Goal: Task Accomplishment & Management: Manage account settings

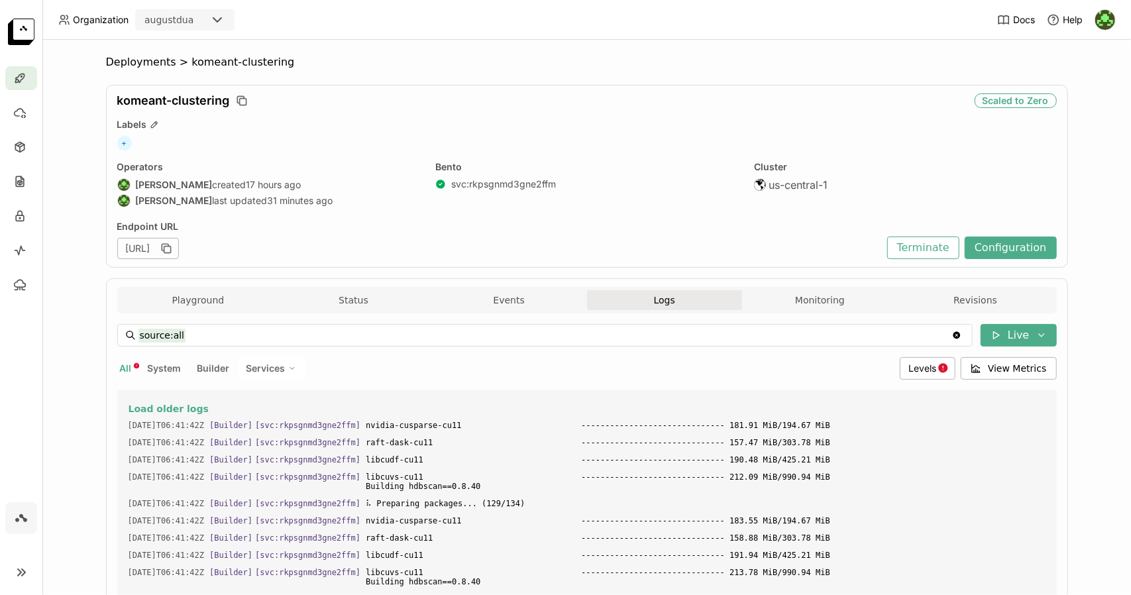
scroll to position [21633, 0]
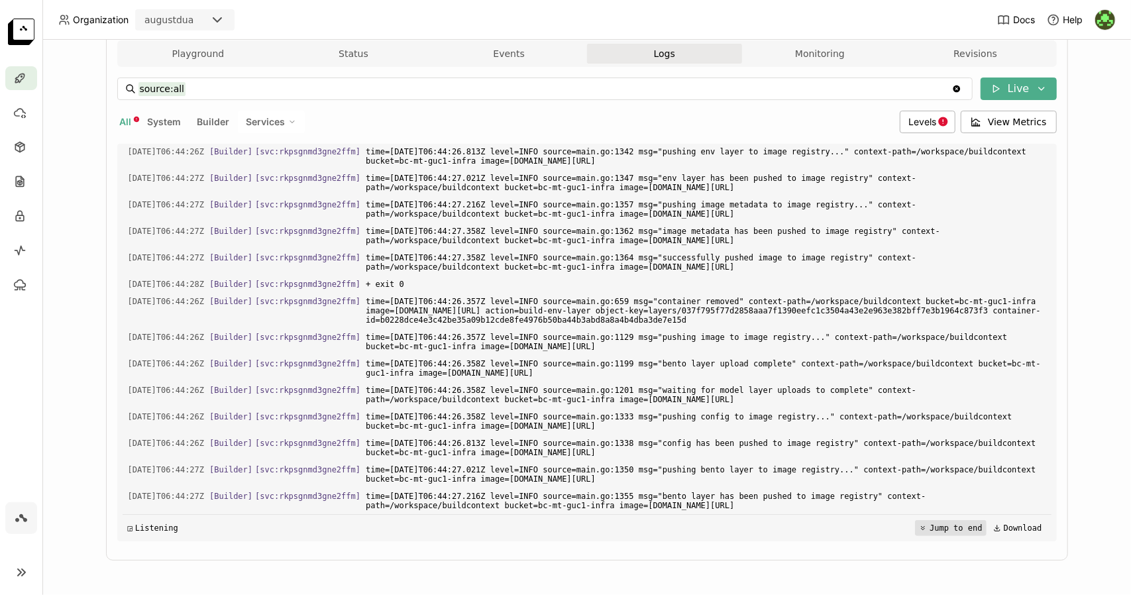
click at [931, 526] on button "Jump to end" at bounding box center [950, 528] width 71 height 16
click at [934, 523] on button "Jump to end" at bounding box center [950, 528] width 71 height 16
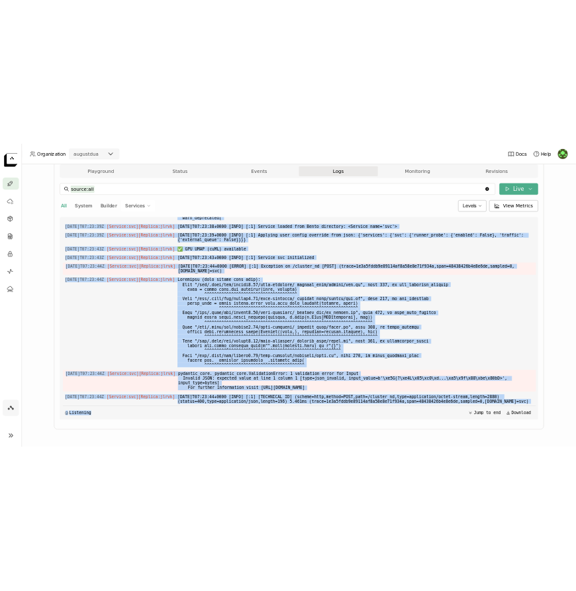
scroll to position [3739, 0]
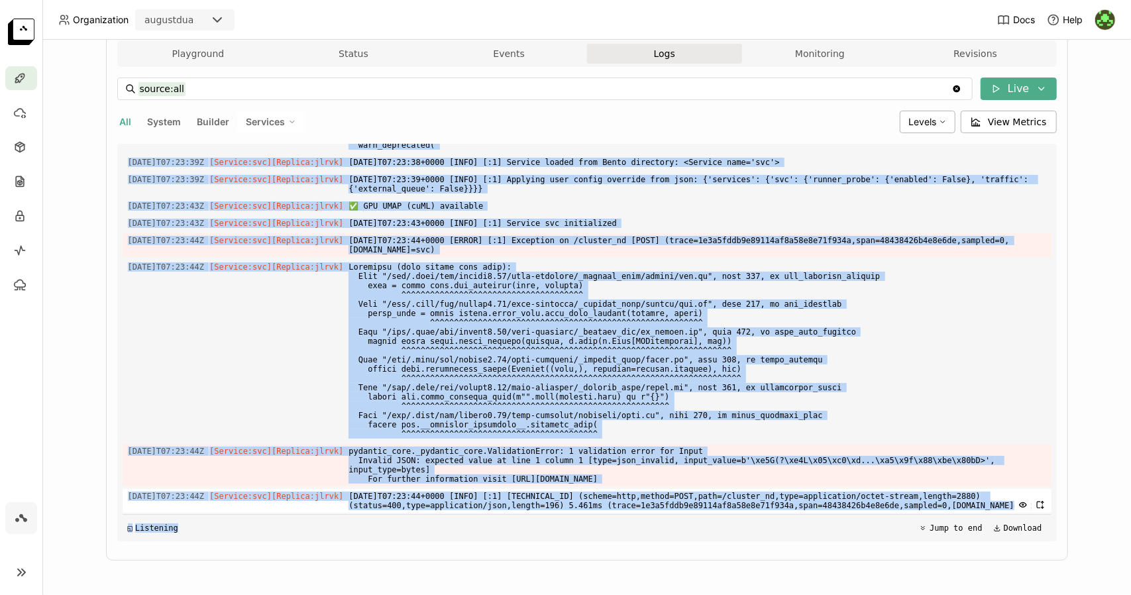
drag, startPoint x: 123, startPoint y: 309, endPoint x: 982, endPoint y: 503, distance: 880.0
click at [982, 503] on div "Load older logs 2025-08-28T06:42:18Z [Builder] [ svc:rkpsgnmd3gne2ffm ] ⠧ Prepa…" at bounding box center [587, 342] width 929 height 397
copy div "2025-08-28T07:23:25Z [Service:svc] [Replica: jlrvk ] $PORT is set! Overriding $…"
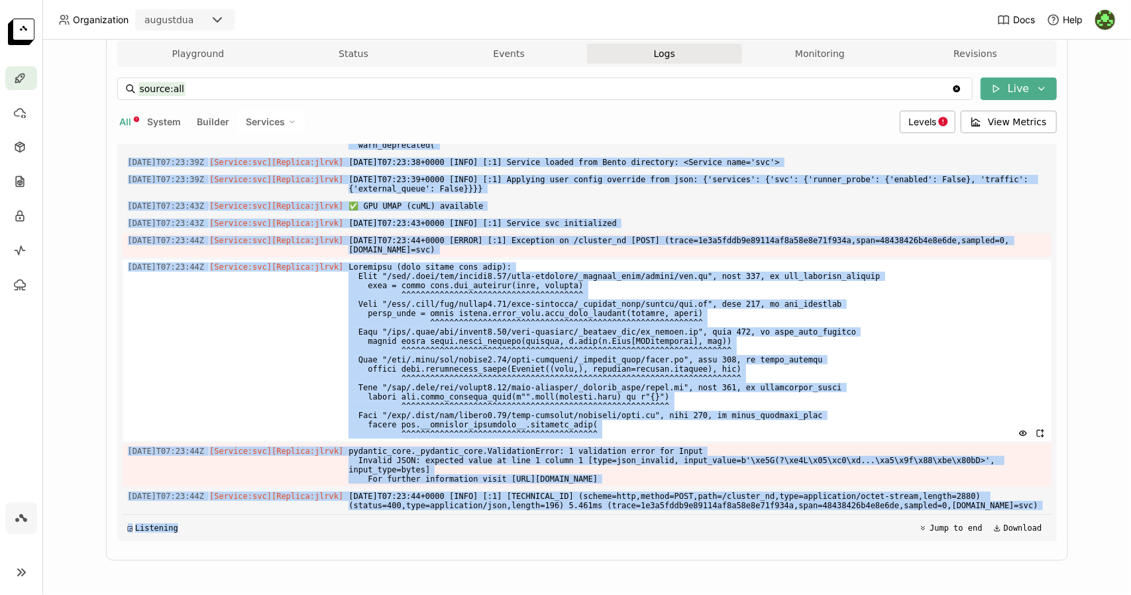
click at [819, 291] on span at bounding box center [696, 350] width 697 height 181
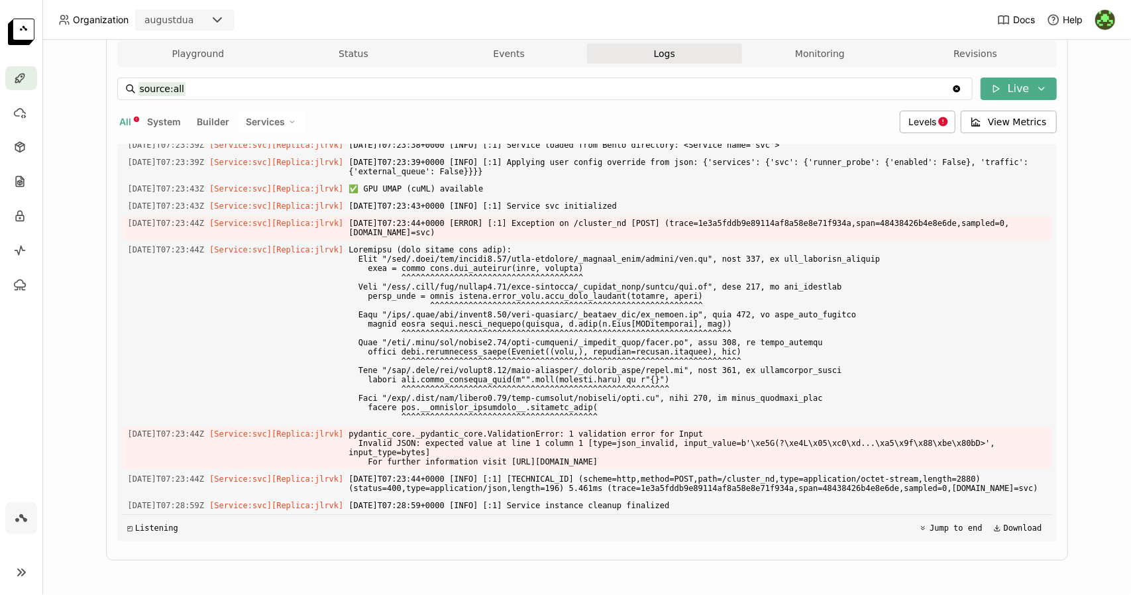
scroll to position [0, 0]
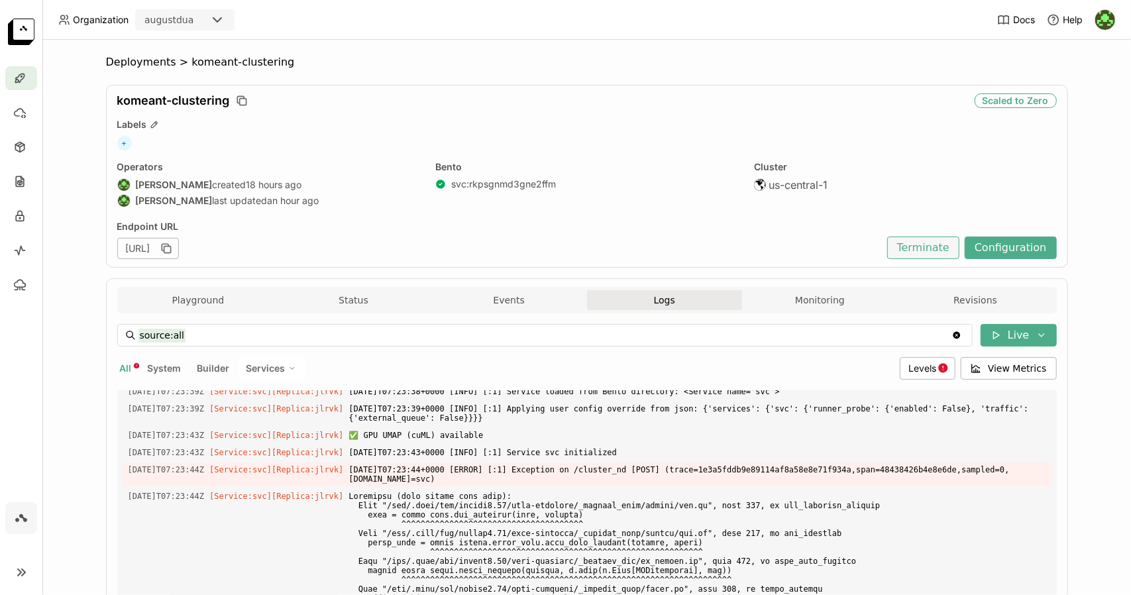
click at [939, 251] on button "Terminate" at bounding box center [923, 247] width 72 height 23
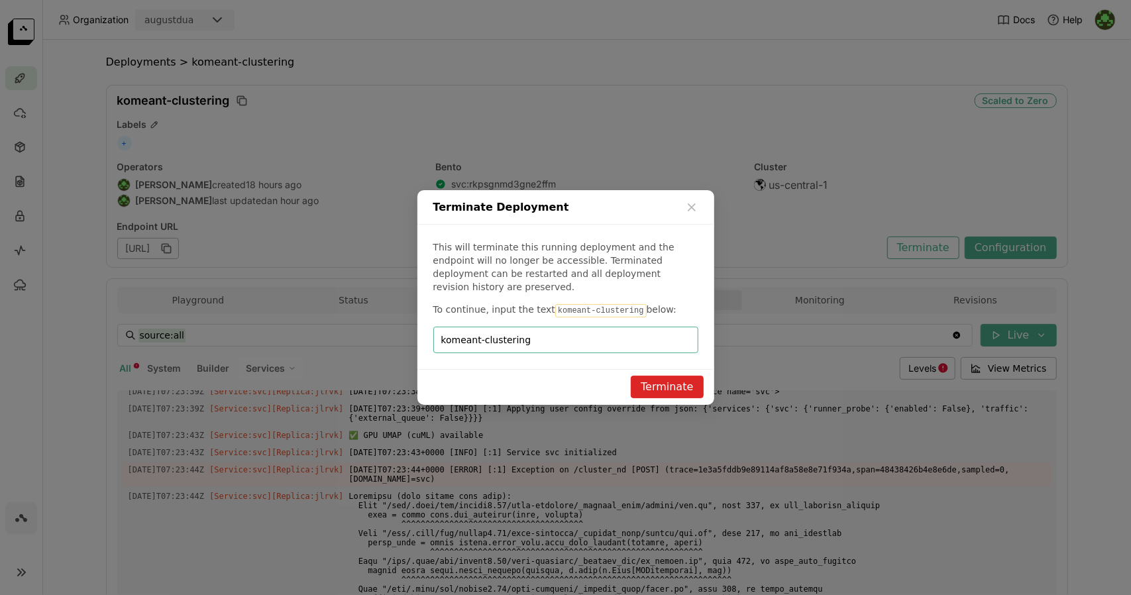
type input "komeant-clustering"
click at [683, 386] on button "Terminate" at bounding box center [667, 387] width 72 height 23
click at [584, 332] on input "komeant-clustering" at bounding box center [565, 339] width 249 height 25
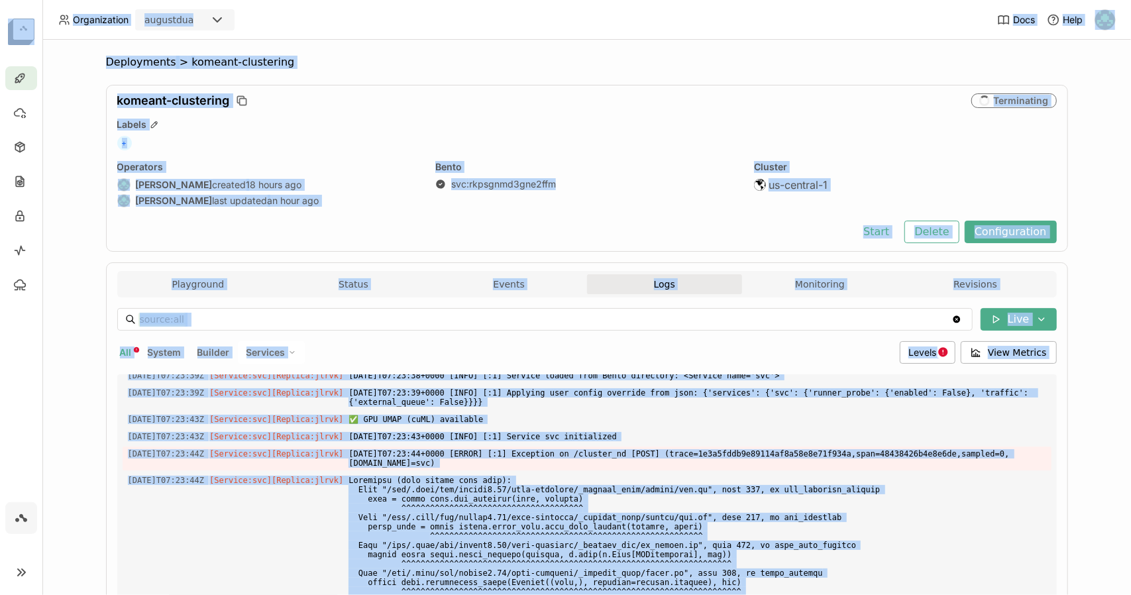
copy body "Organization augustdua Docs Help Deployments > komeant-clustering komeant-clust…"
click at [910, 211] on div "komeant-clustering Terminating Labels + Operators August Dua created 18 hours a…" at bounding box center [587, 168] width 962 height 167
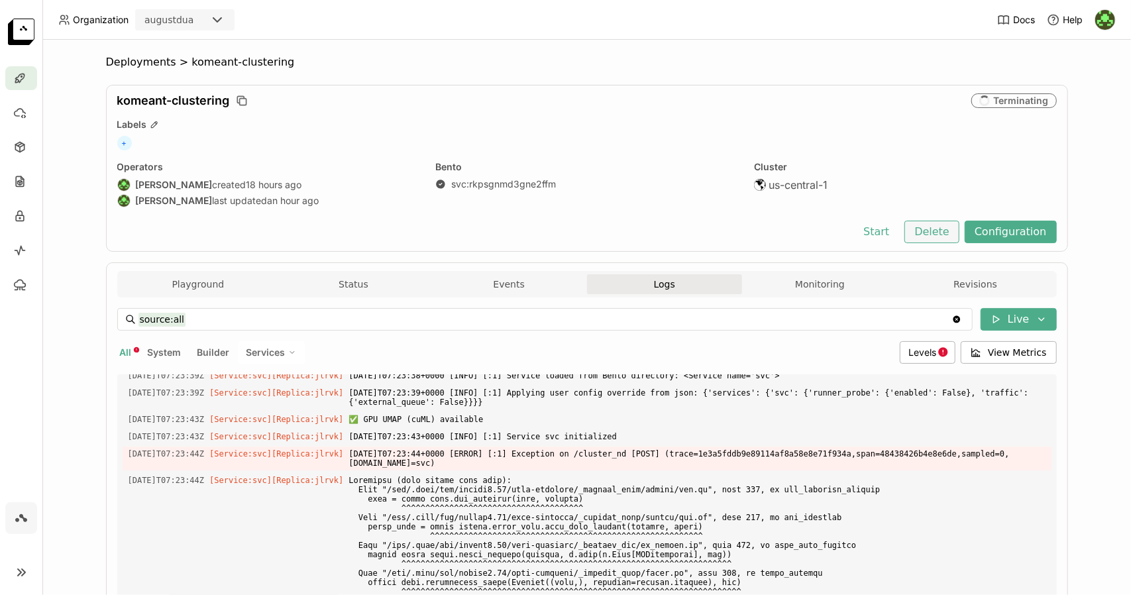
click at [920, 229] on button "Delete" at bounding box center [931, 232] width 55 height 23
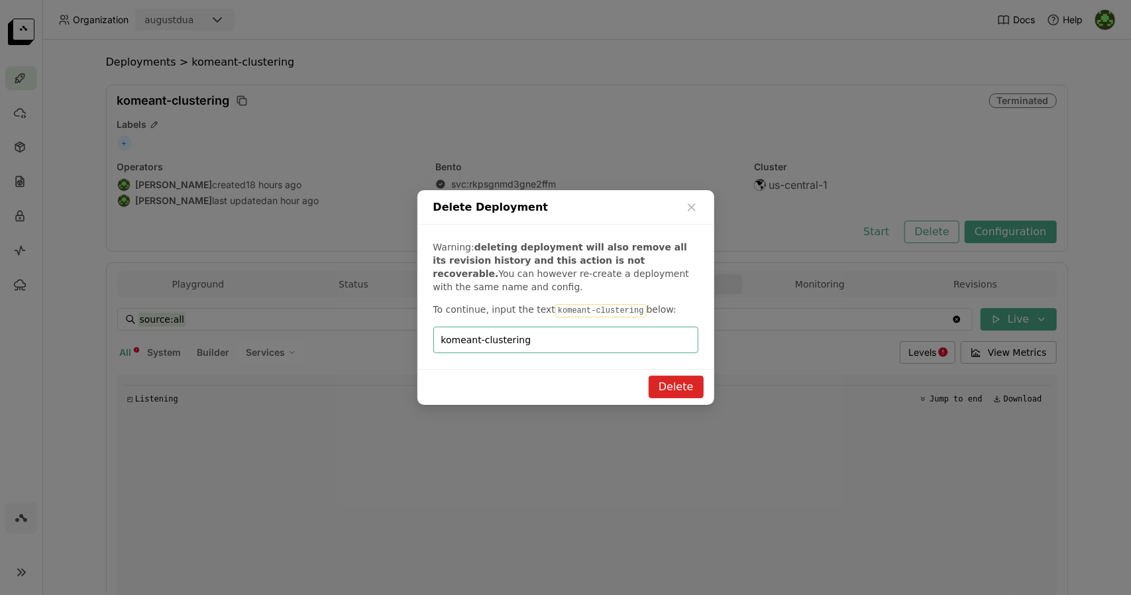
type input "komeant-clustering"
click at [677, 384] on button "Delete" at bounding box center [675, 387] width 55 height 23
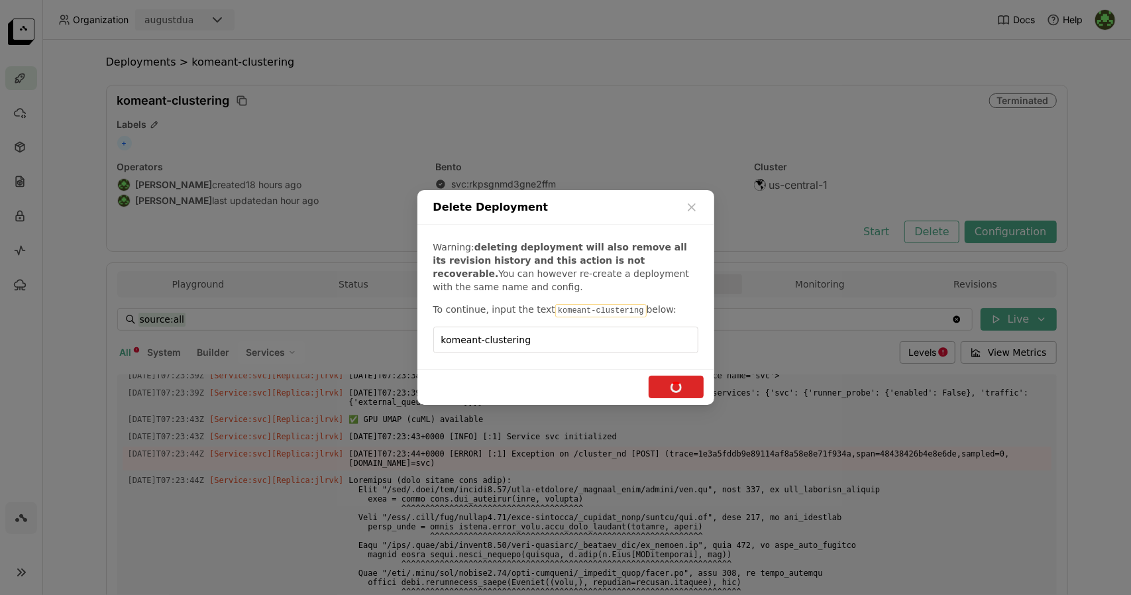
scroll to position [3404, 0]
